Goal: Information Seeking & Learning: Learn about a topic

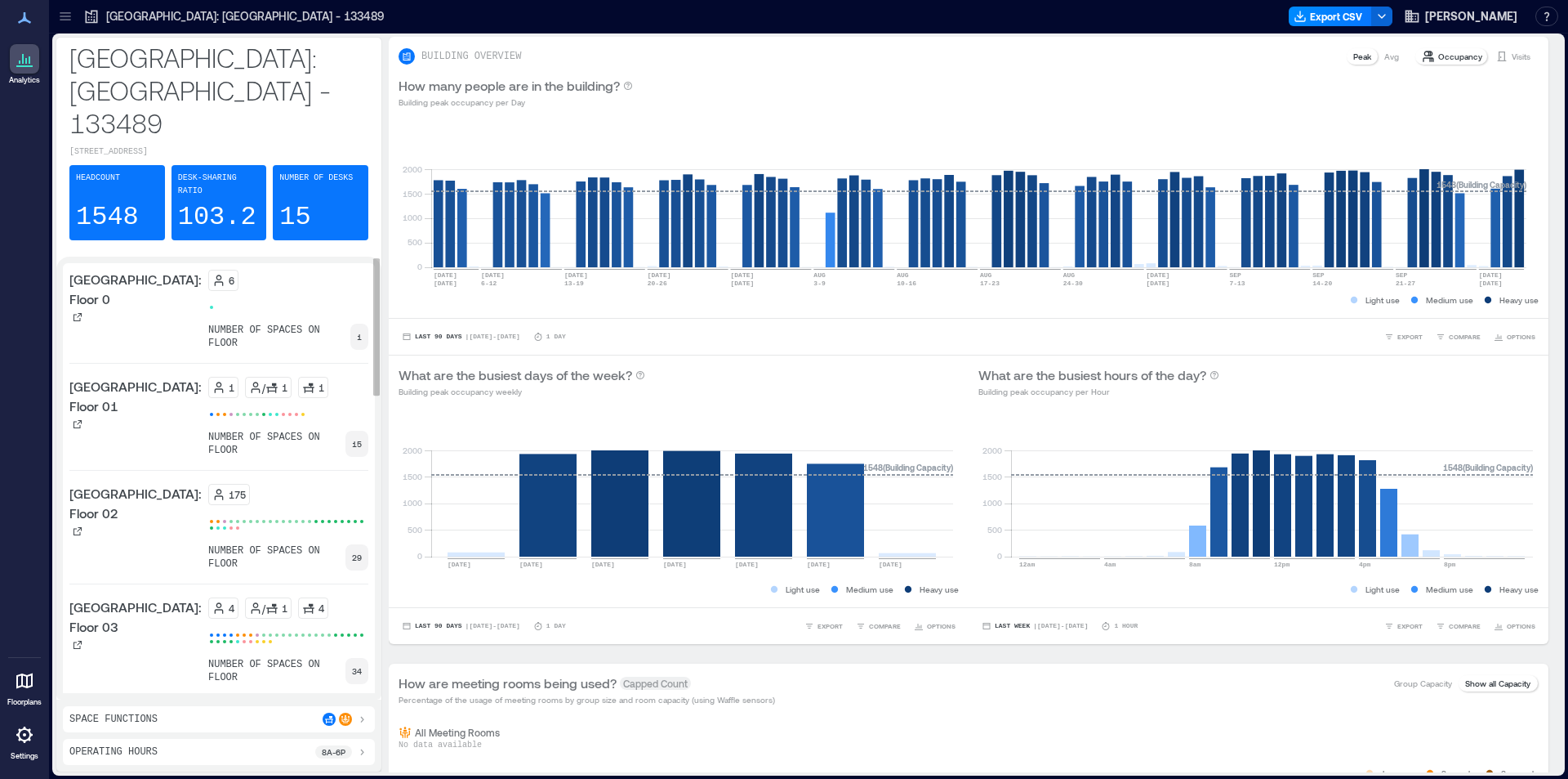
click at [353, 664] on p "34" at bounding box center [357, 671] width 10 height 13
click at [103, 598] on p "[GEOGRAPHIC_DATA]: Floor 03" at bounding box center [135, 617] width 132 height 39
click at [80, 640] on icon at bounding box center [78, 644] width 8 height 8
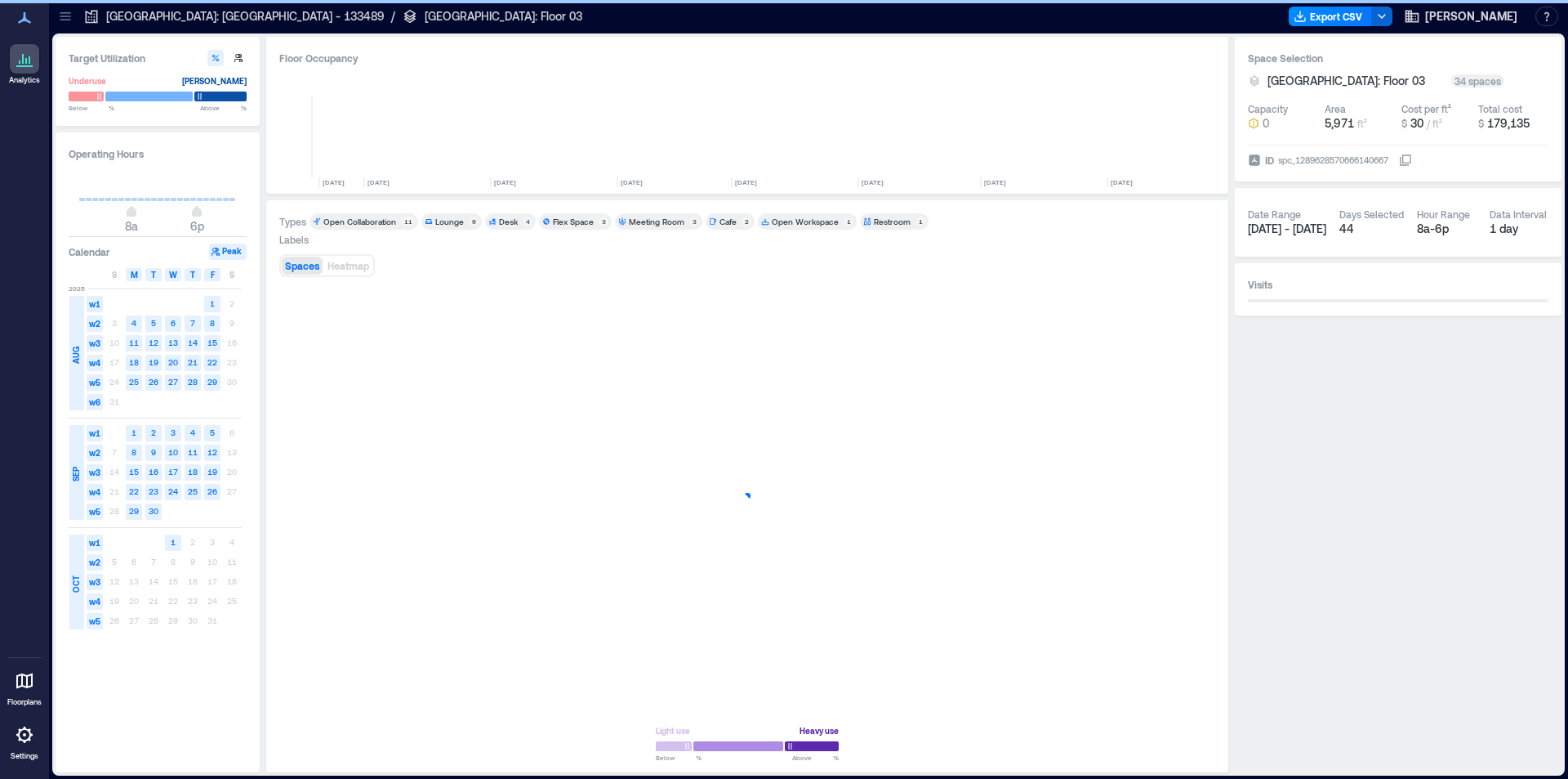
scroll to position [0, 398]
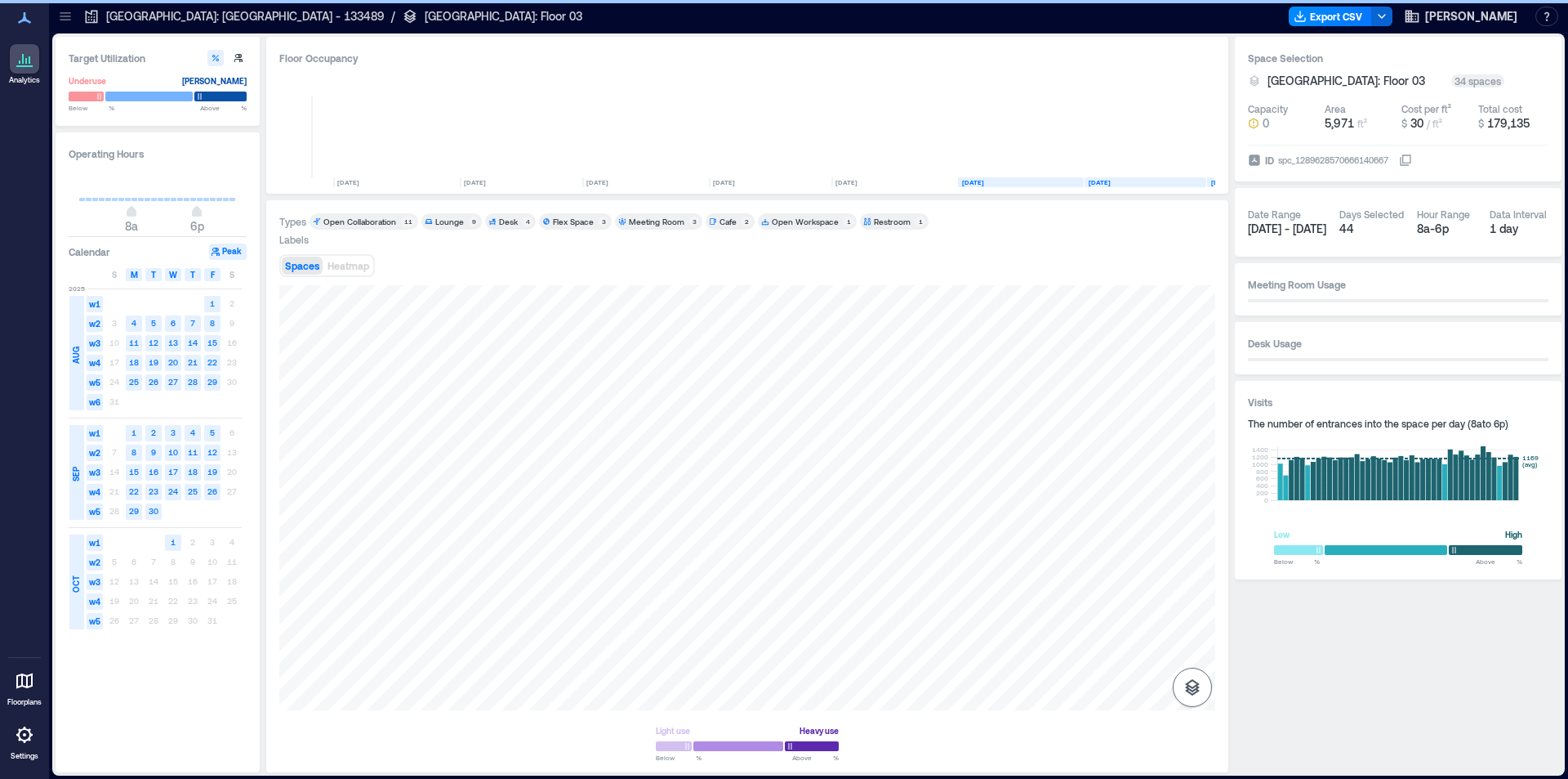
click at [1182, 683] on button "button" at bounding box center [1193, 687] width 39 height 39
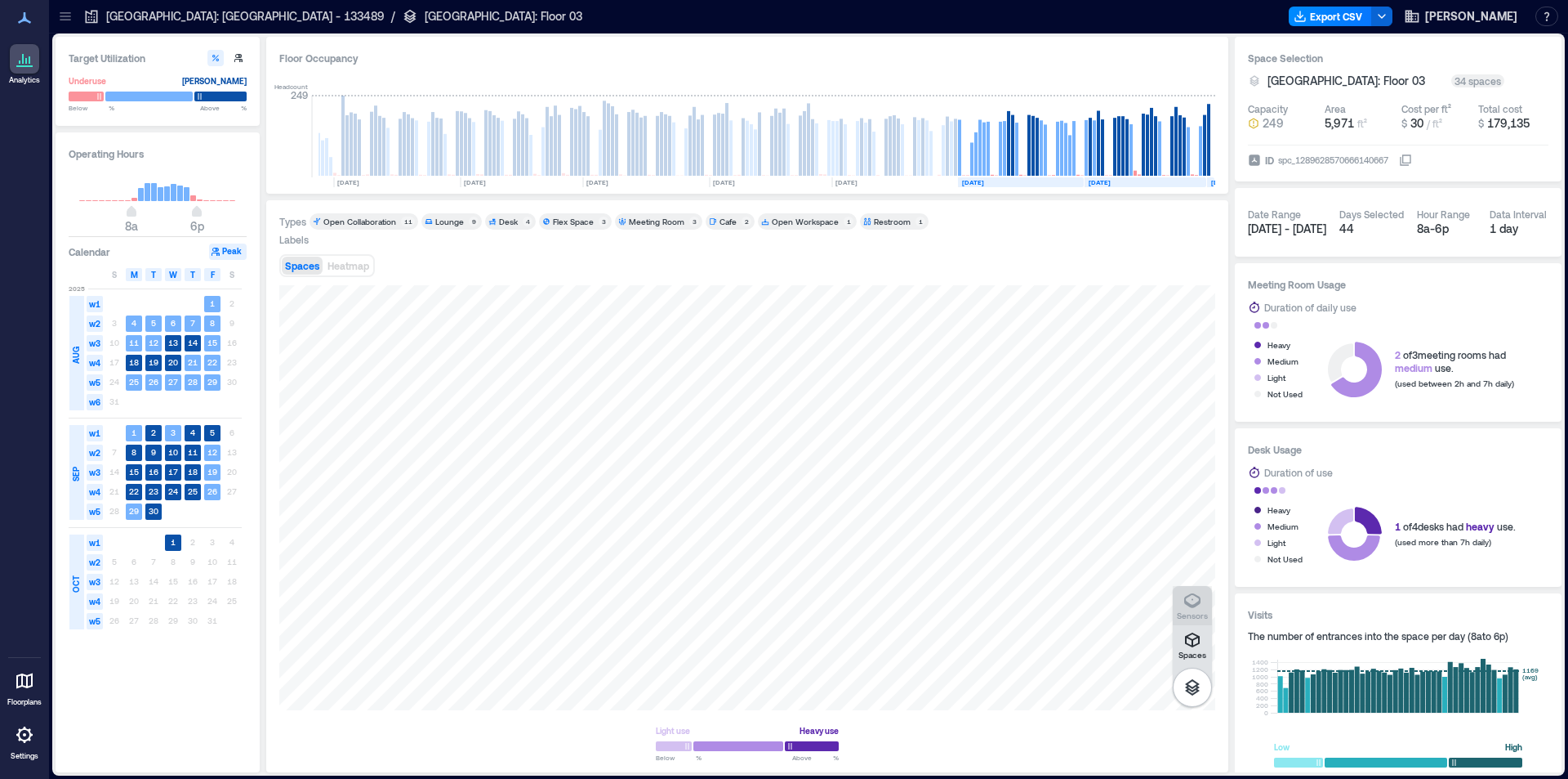
click at [1194, 611] on p "Sensors" at bounding box center [1193, 616] width 31 height 10
click at [1194, 610] on icon "button" at bounding box center [1193, 601] width 20 height 20
